Goal: Task Accomplishment & Management: Understand process/instructions

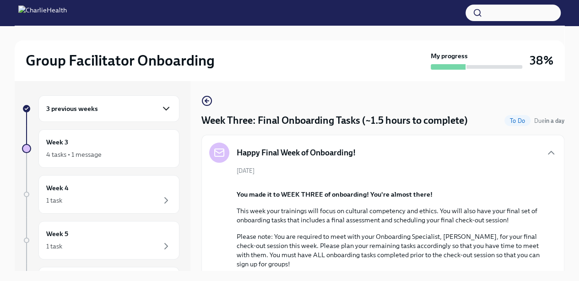
click at [161, 107] on icon "button" at bounding box center [166, 108] width 11 height 11
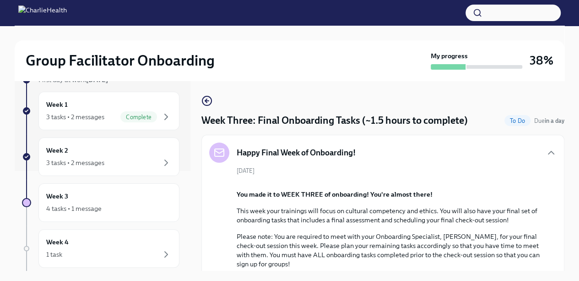
scroll to position [105, 0]
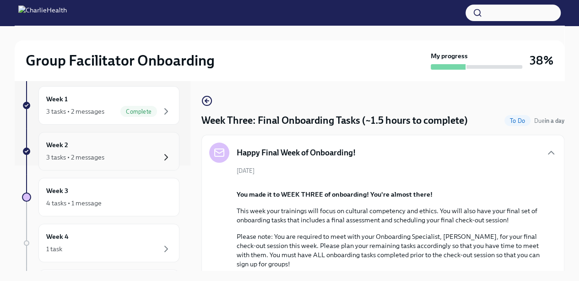
click at [161, 156] on icon "button" at bounding box center [166, 157] width 11 height 11
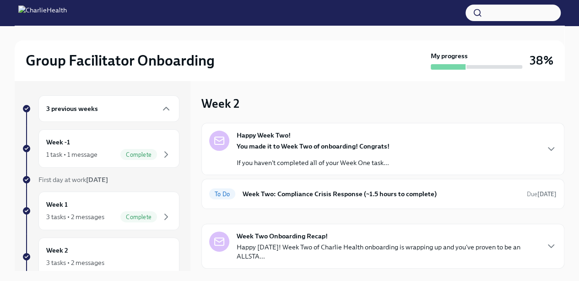
scroll to position [25, 0]
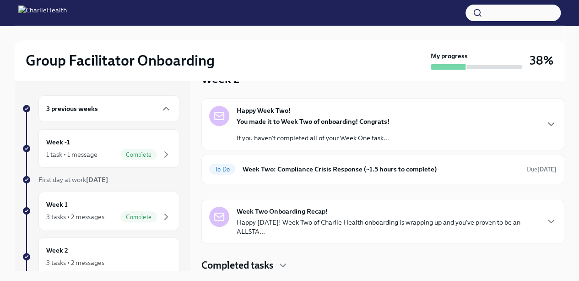
click at [392, 165] on h6 "Week Two: Compliance Crisis Response (~1.5 hours to complete)" at bounding box center [381, 169] width 277 height 10
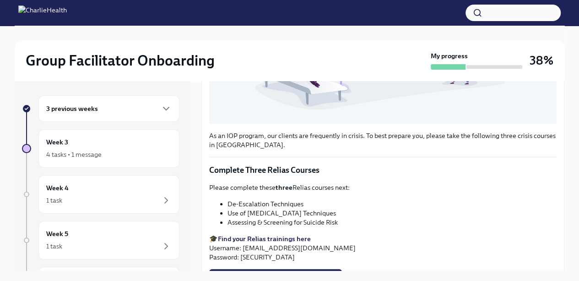
scroll to position [289, 0]
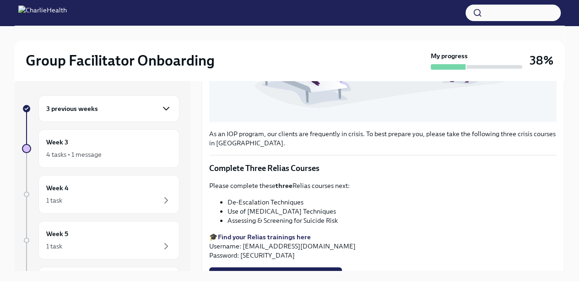
click at [161, 113] on icon "button" at bounding box center [166, 108] width 11 height 11
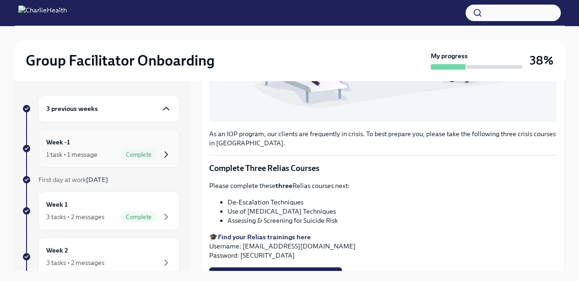
click at [162, 153] on icon "button" at bounding box center [166, 154] width 11 height 11
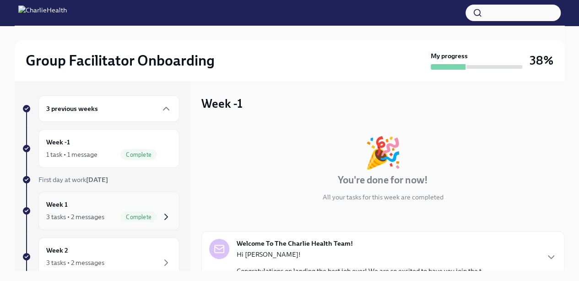
click at [161, 214] on icon "button" at bounding box center [166, 216] width 11 height 11
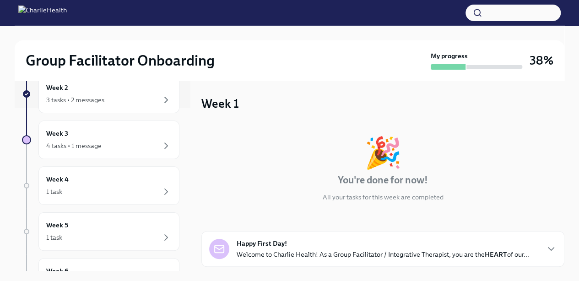
scroll to position [172, 0]
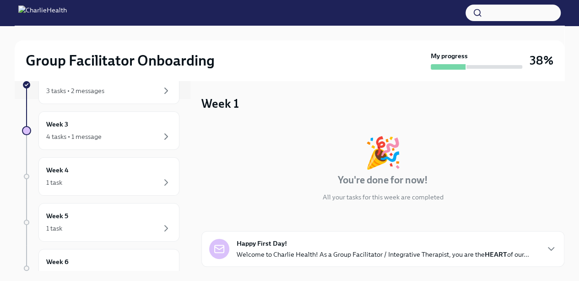
click at [152, 100] on div "Week 2 3 tasks • 2 messages" at bounding box center [108, 84] width 141 height 38
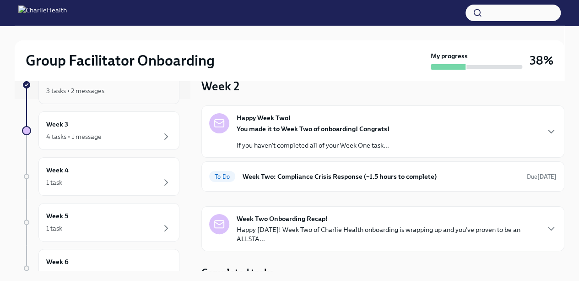
scroll to position [25, 0]
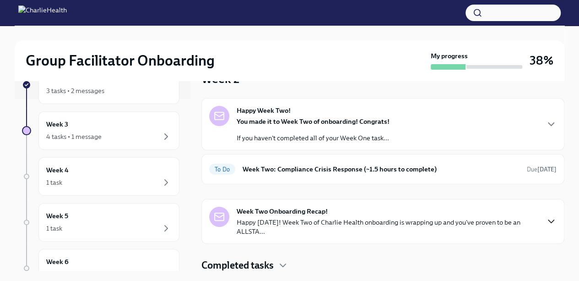
click at [546, 220] on icon "button" at bounding box center [551, 221] width 11 height 11
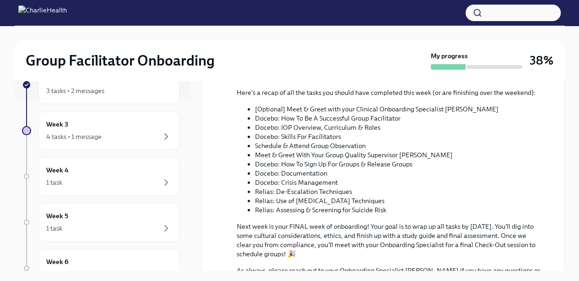
scroll to position [391, 0]
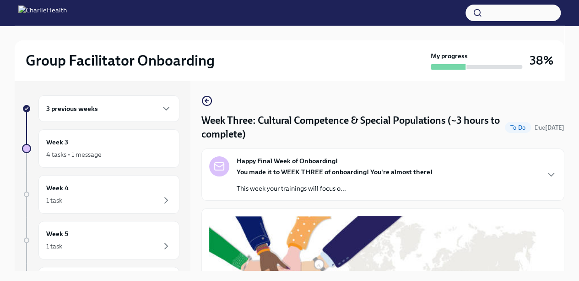
click at [161, 109] on icon "button" at bounding box center [166, 108] width 11 height 11
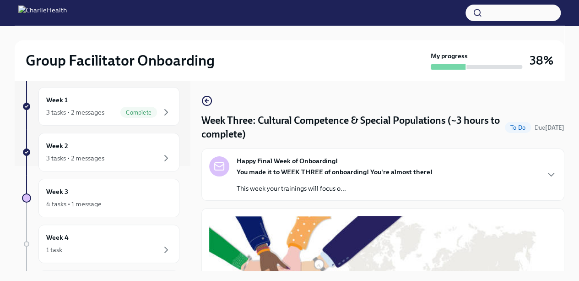
scroll to position [105, 0]
click at [161, 156] on icon "button" at bounding box center [166, 157] width 11 height 11
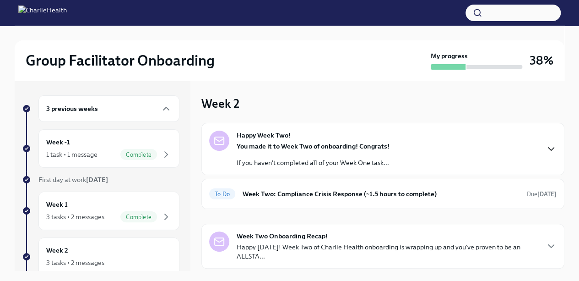
click at [547, 145] on icon "button" at bounding box center [551, 148] width 11 height 11
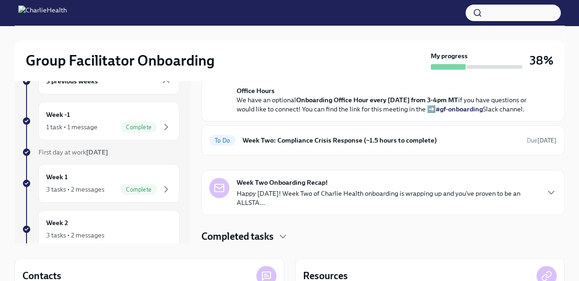
scroll to position [61, 0]
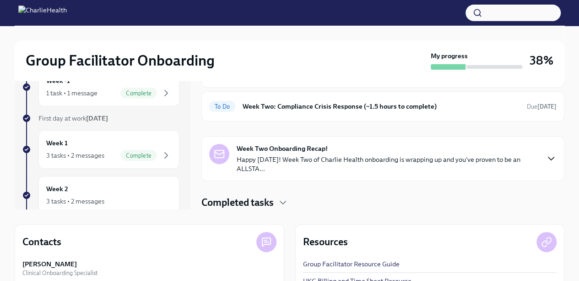
click at [546, 163] on icon "button" at bounding box center [551, 158] width 11 height 11
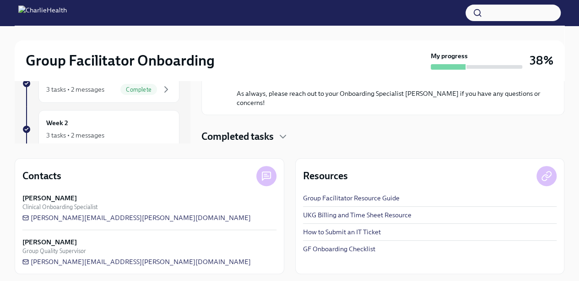
scroll to position [129, 0]
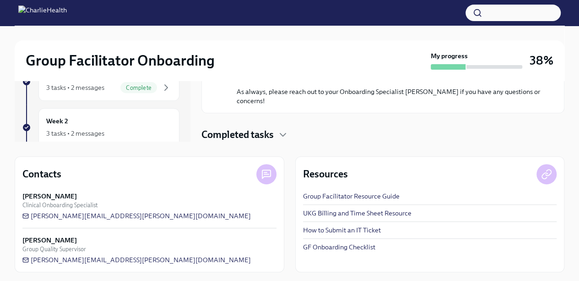
click at [271, 132] on h4 "Completed tasks" at bounding box center [238, 135] width 72 height 14
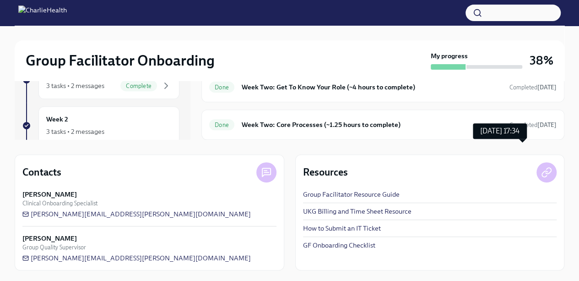
scroll to position [799, 0]
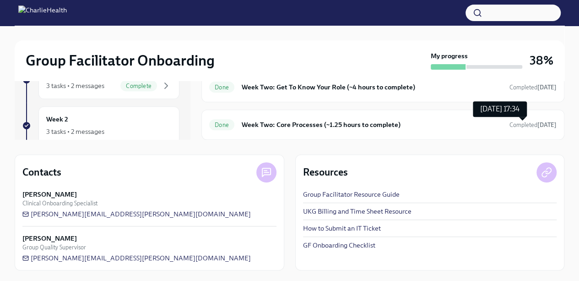
click at [511, 87] on span "Completed yesterday" at bounding box center [533, 87] width 47 height 7
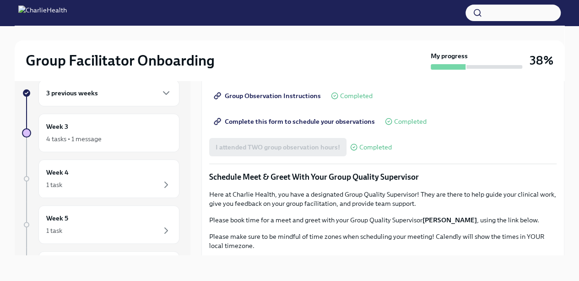
scroll to position [527, 0]
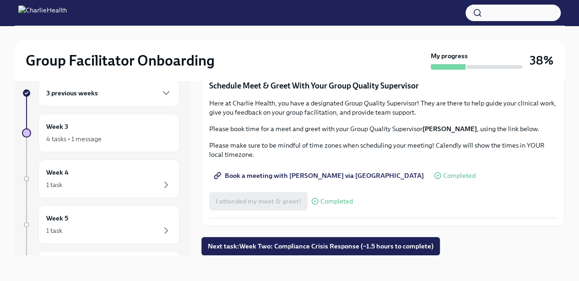
scroll to position [887, 0]
click at [360, 252] on button "Next task : Week Two: Compliance Crisis Response (~1.5 hours to complete)" at bounding box center [321, 246] width 239 height 18
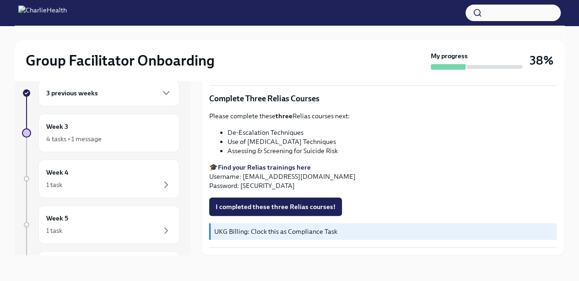
scroll to position [367, 0]
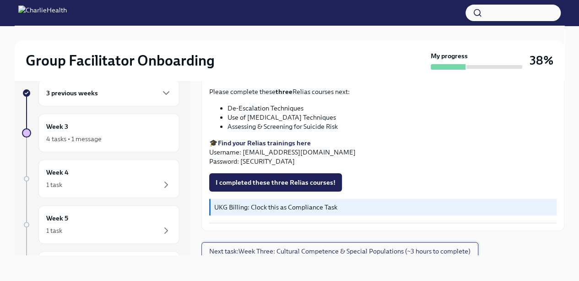
click at [447, 248] on span "Next task : Week Three: Cultural Competence & Special Populations (~3 hours to …" at bounding box center [340, 250] width 262 height 9
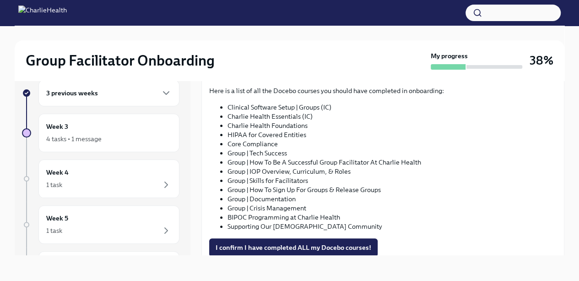
scroll to position [491, 0]
